Goal: Check status: Check status

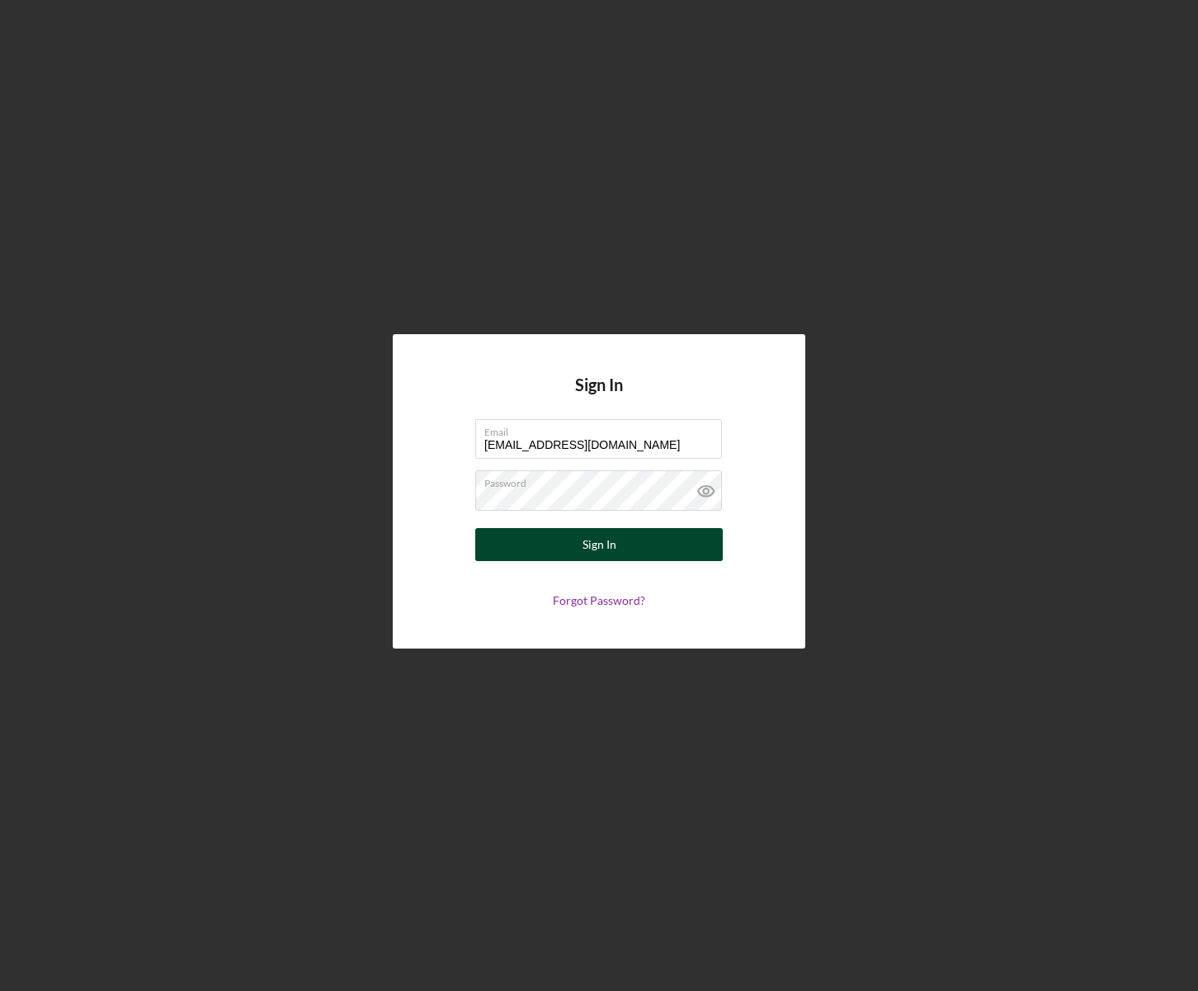
type input "[EMAIL_ADDRESS][DOMAIN_NAME]"
click at [606, 542] on div "Sign In" at bounding box center [600, 544] width 34 height 33
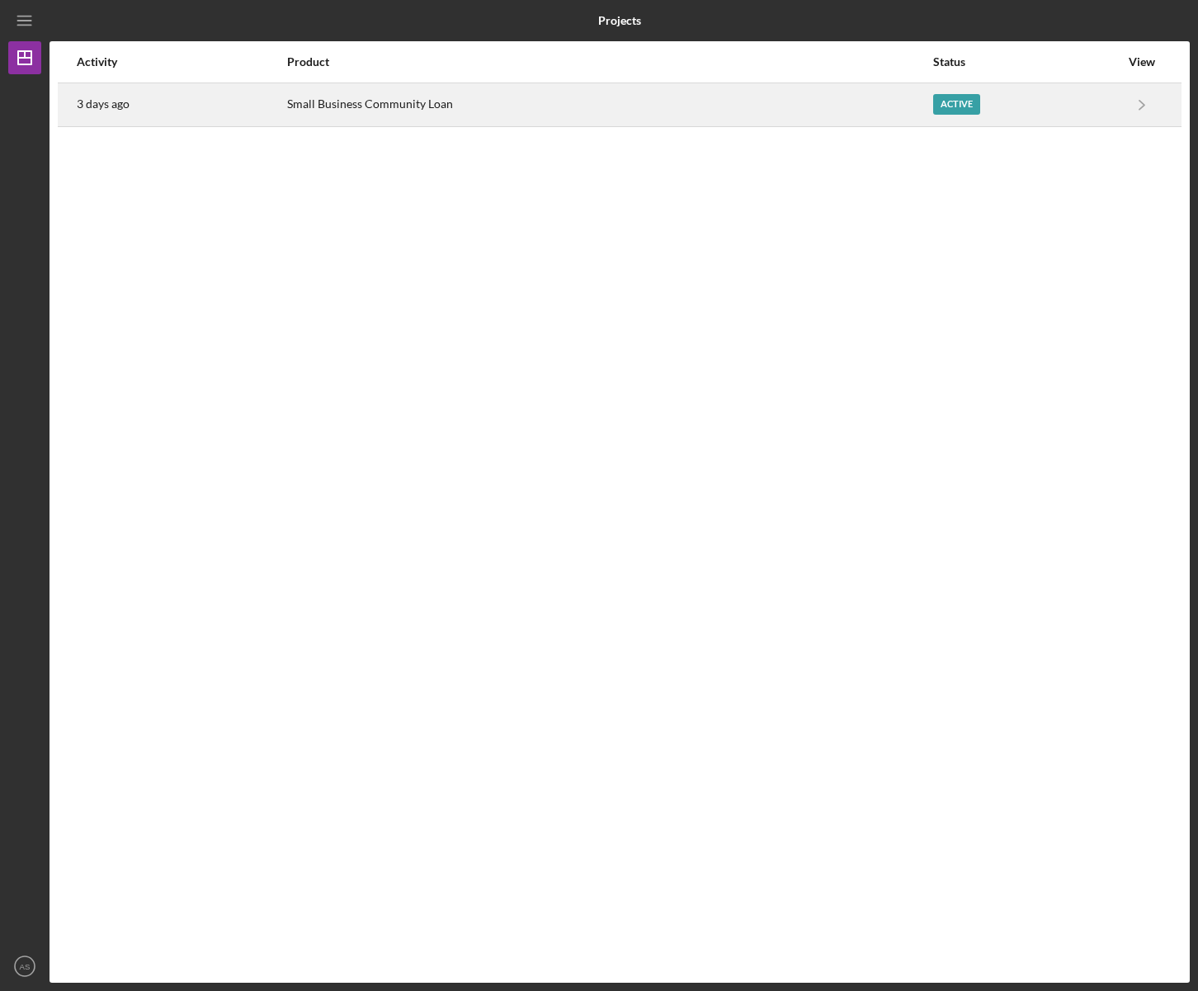
click at [958, 103] on div "Active" at bounding box center [956, 104] width 47 height 21
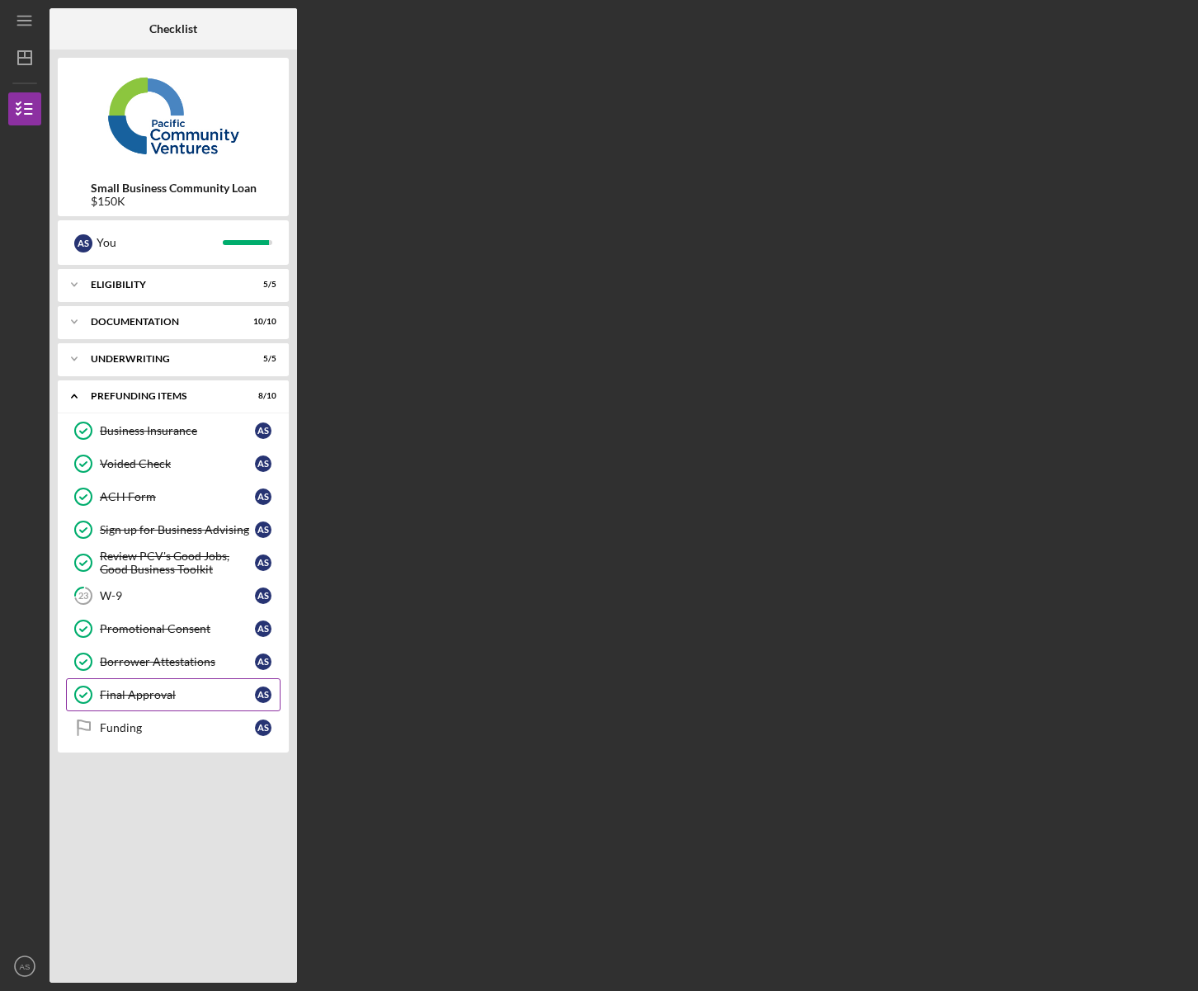
click at [149, 701] on div "Final Approval" at bounding box center [177, 694] width 155 height 13
click at [141, 723] on div "Funding" at bounding box center [177, 727] width 155 height 13
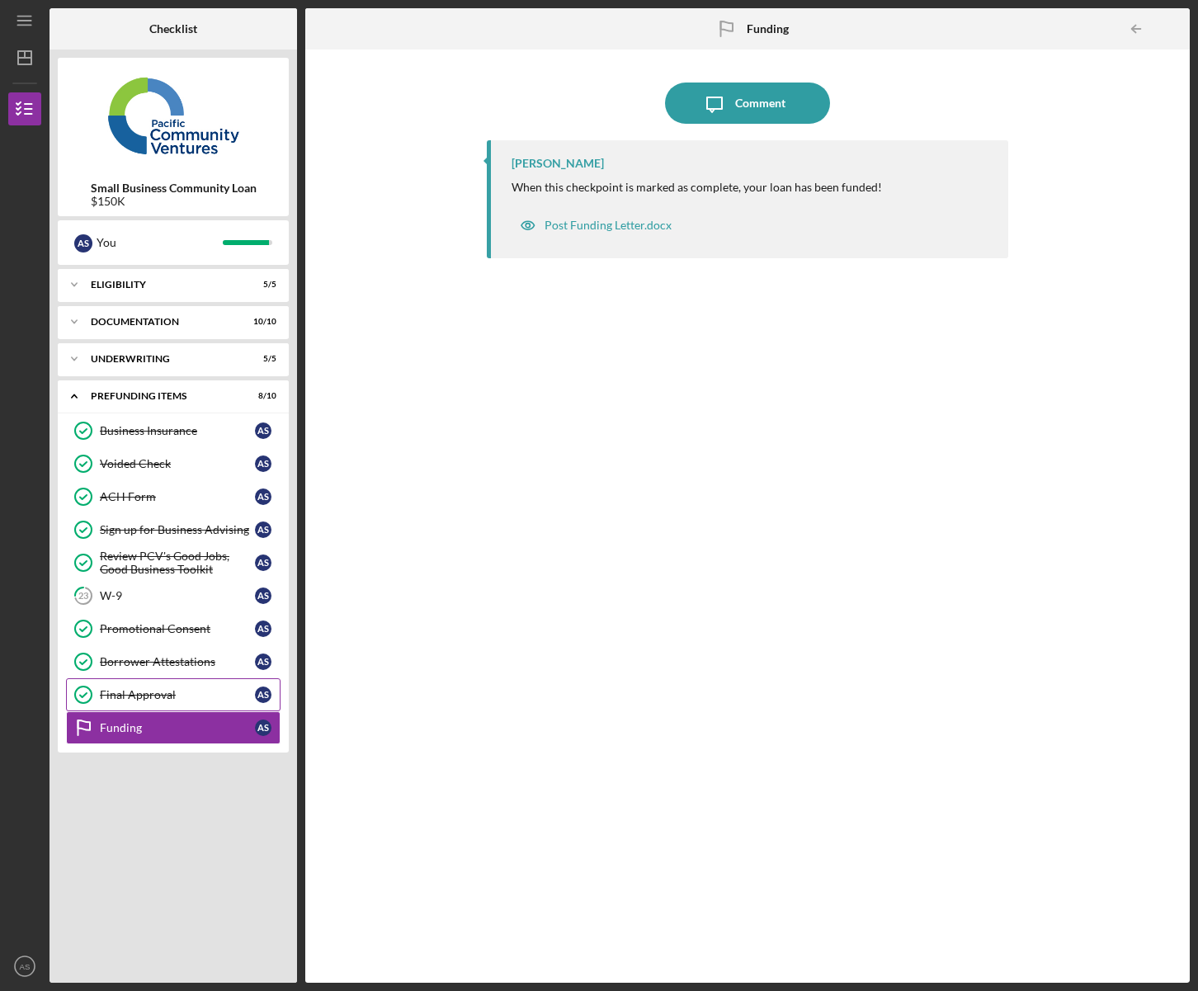
click at [182, 694] on div "Final Approval" at bounding box center [177, 694] width 155 height 13
